Goal: Information Seeking & Learning: Learn about a topic

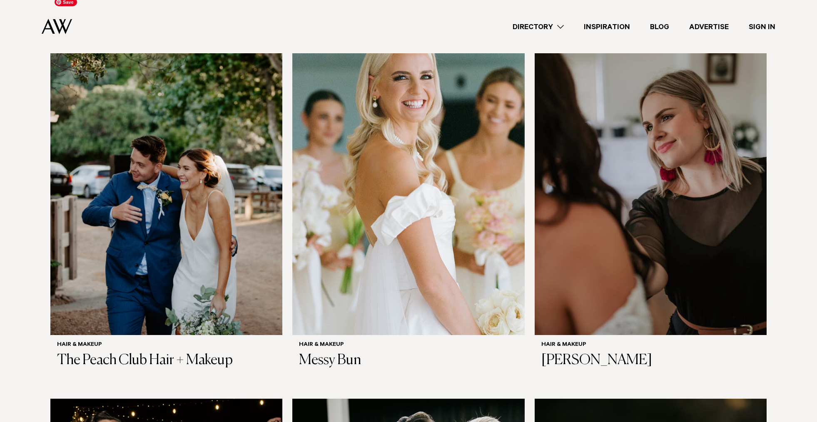
scroll to position [650, 0]
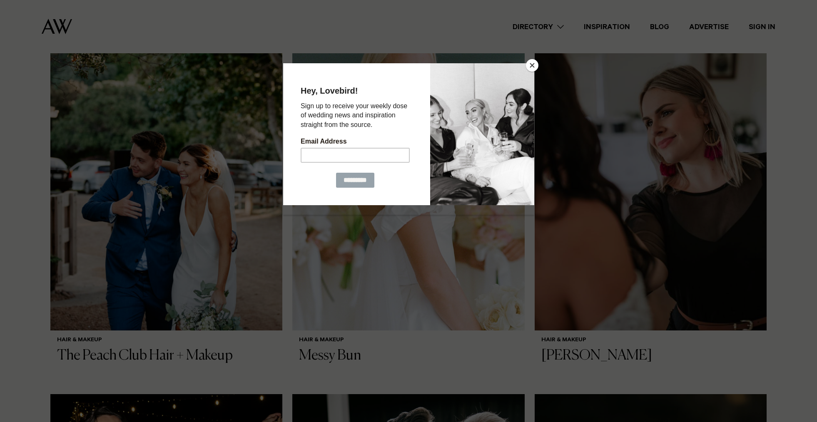
click at [535, 65] on button "Close" at bounding box center [532, 65] width 12 height 12
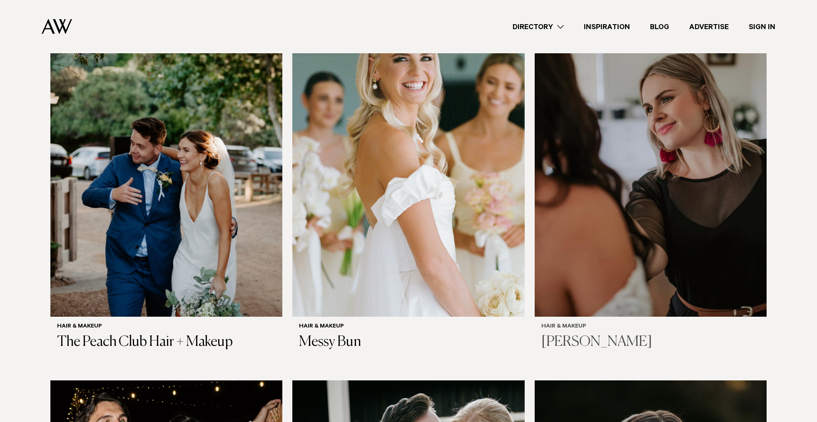
scroll to position [672, 0]
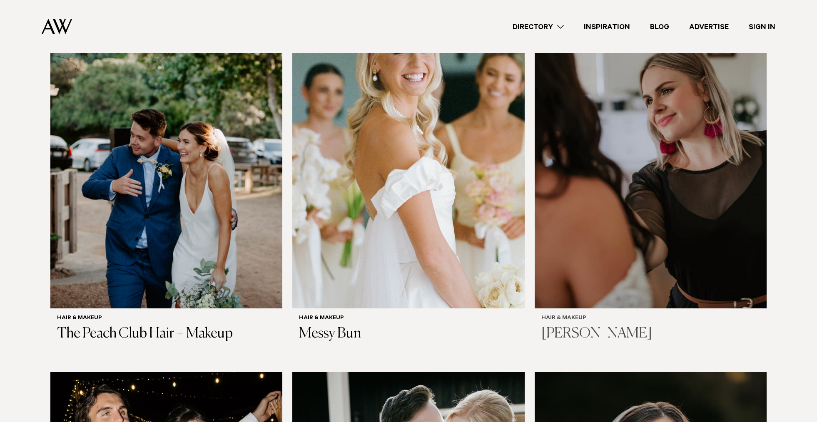
click at [566, 113] on img at bounding box center [651, 153] width 232 height 312
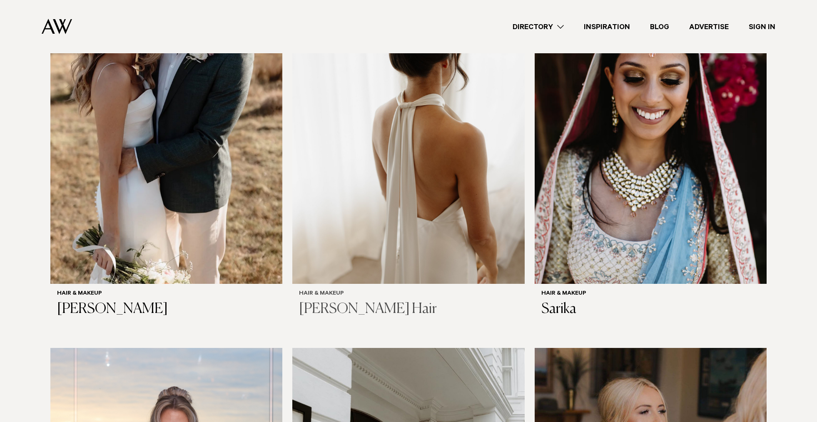
scroll to position [1445, 0]
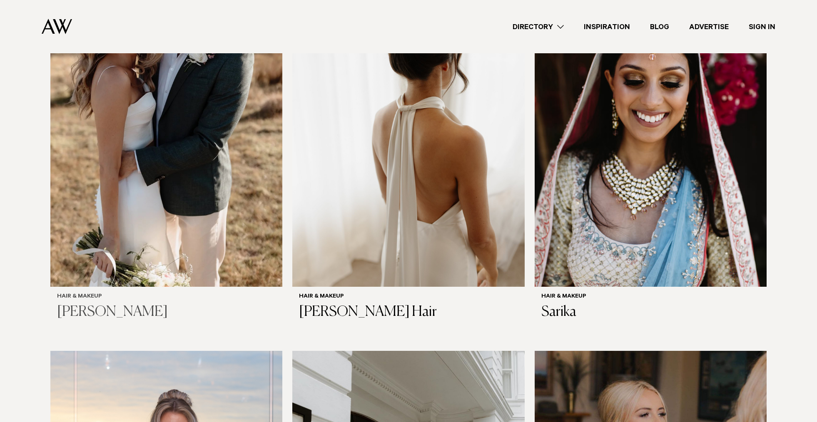
click at [143, 171] on img at bounding box center [166, 132] width 232 height 312
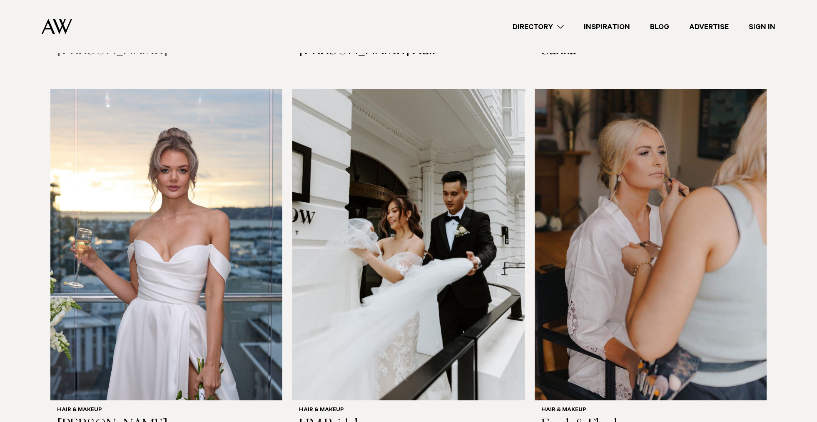
scroll to position [1707, 0]
click at [327, 182] on img at bounding box center [408, 245] width 232 height 312
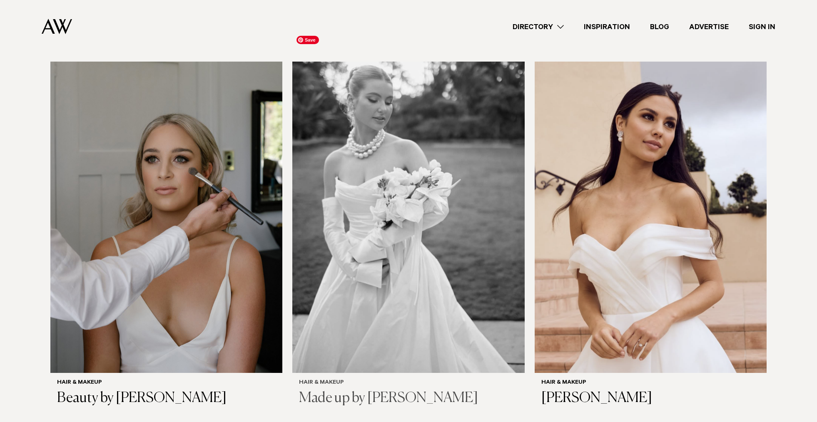
scroll to position [2136, 0]
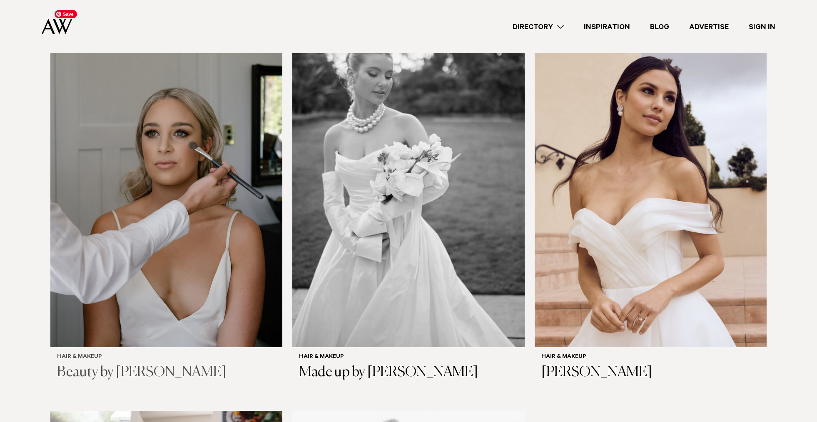
click at [104, 262] on img at bounding box center [166, 192] width 232 height 312
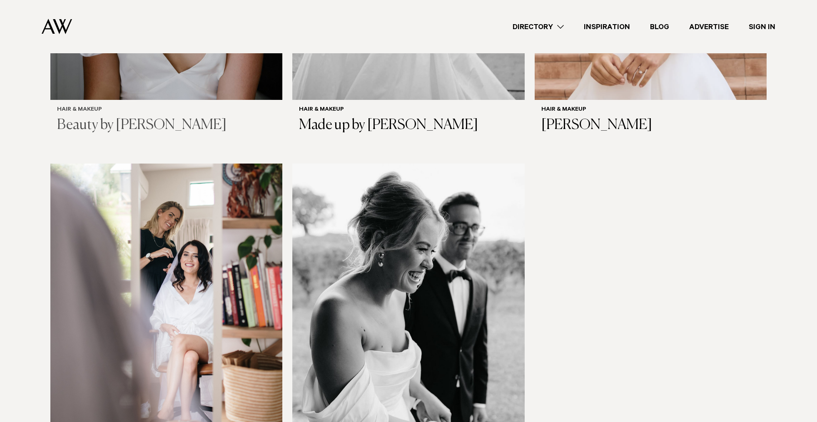
scroll to position [2522, 0]
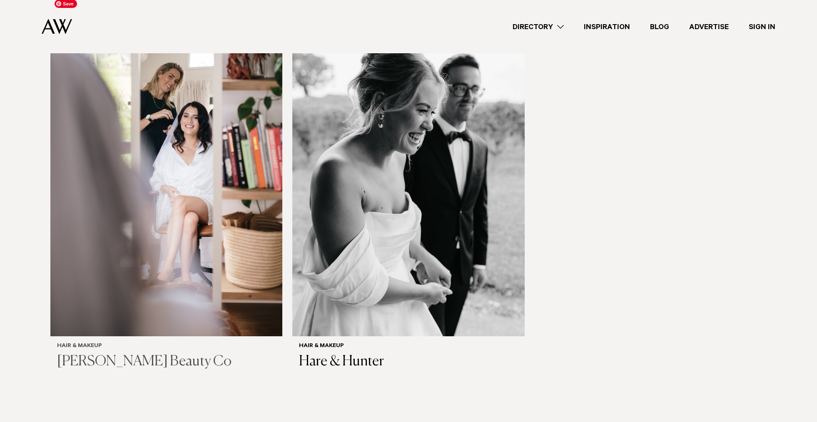
click at [113, 93] on img at bounding box center [166, 181] width 232 height 312
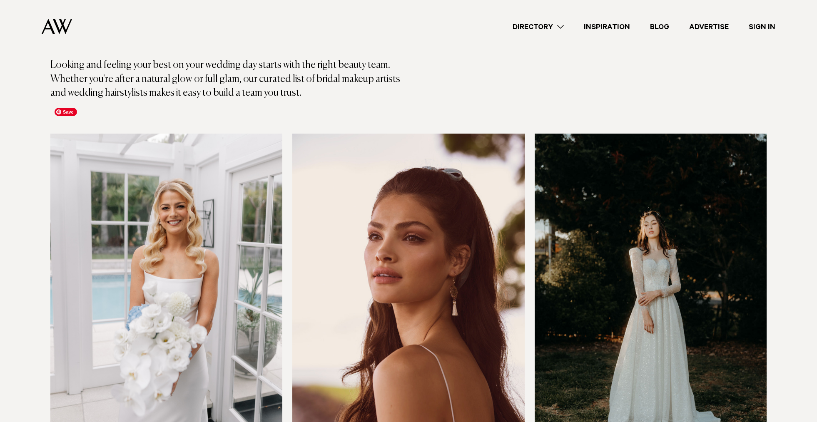
scroll to position [0, 0]
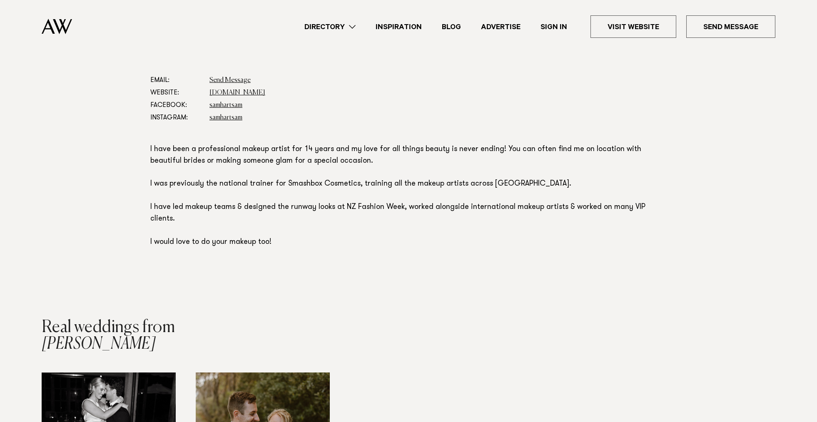
scroll to position [470, 0]
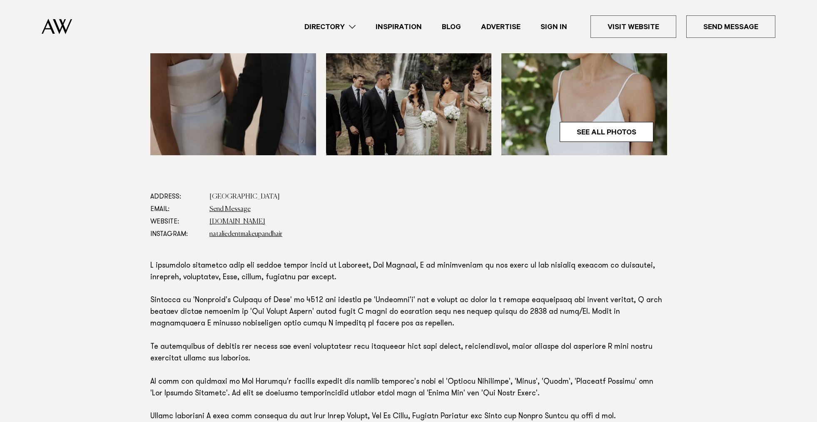
scroll to position [337, 0]
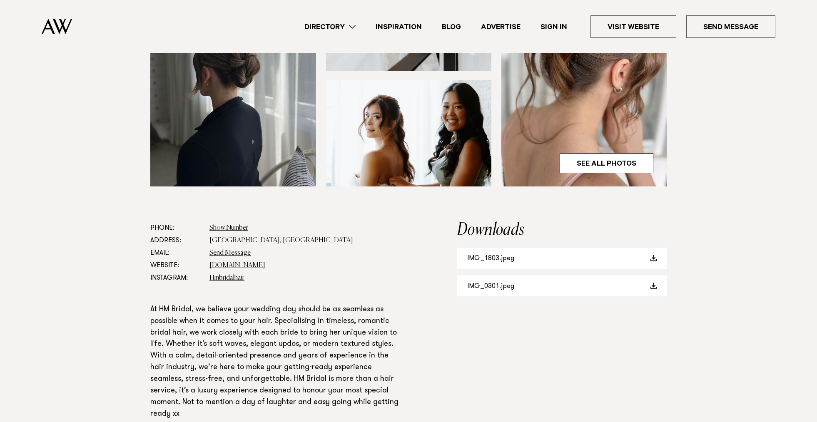
scroll to position [337, 0]
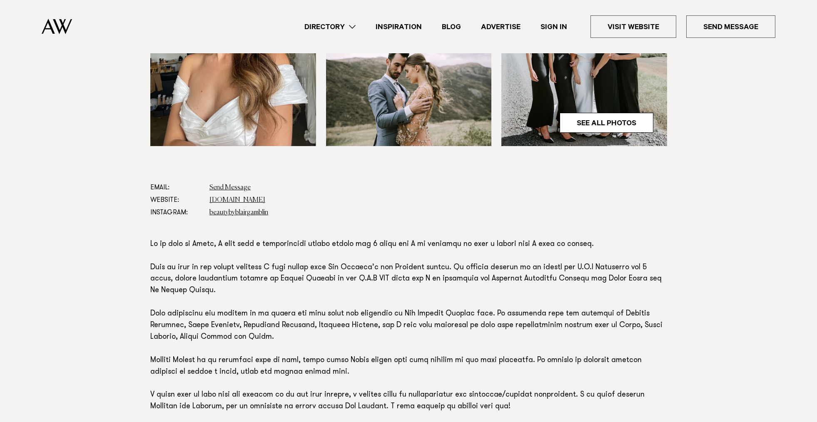
scroll to position [372, 0]
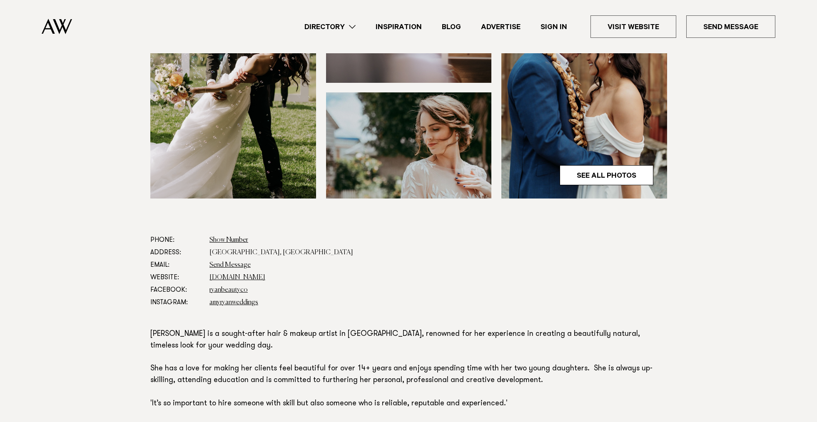
scroll to position [323, 0]
